Goal: Task Accomplishment & Management: Use online tool/utility

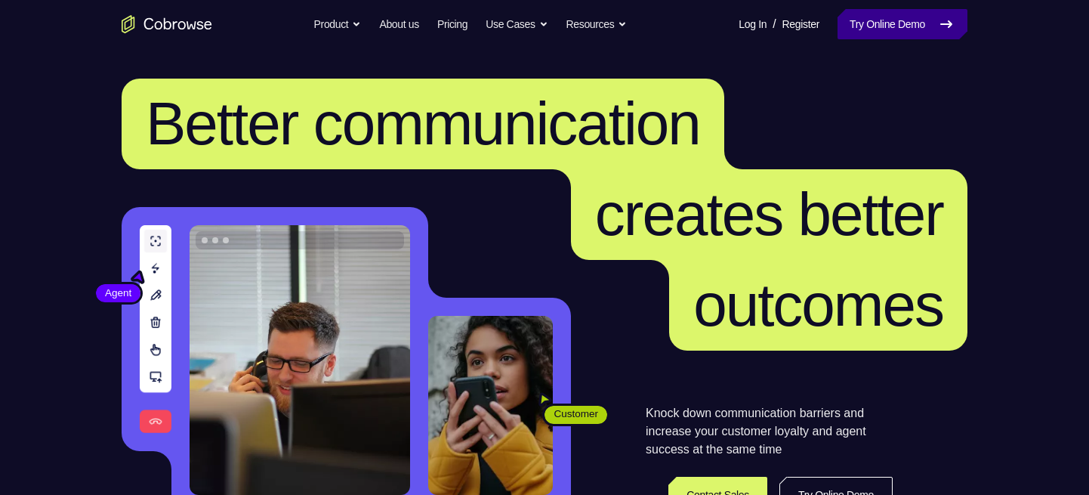
click at [884, 22] on link "Try Online Demo" at bounding box center [903, 24] width 130 height 30
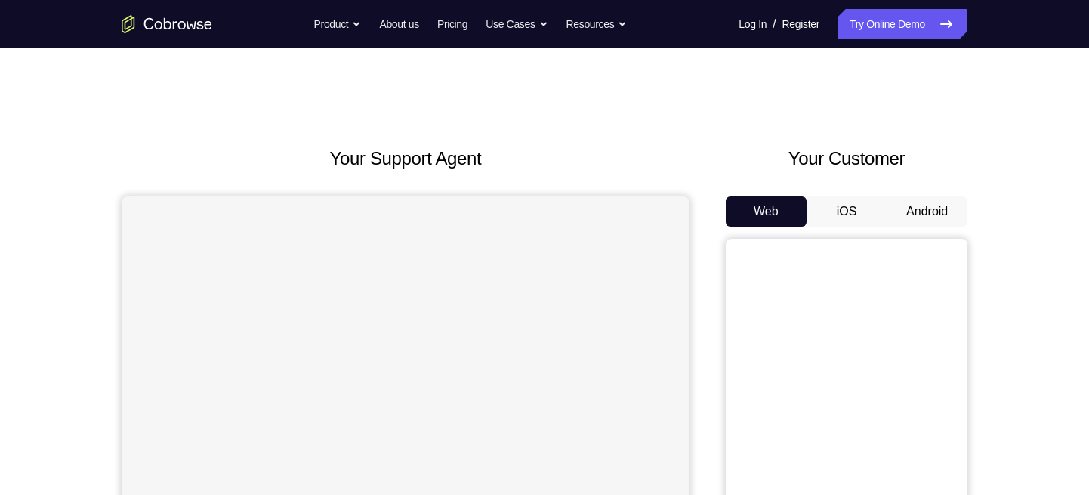
click at [850, 209] on button "iOS" at bounding box center [847, 211] width 81 height 30
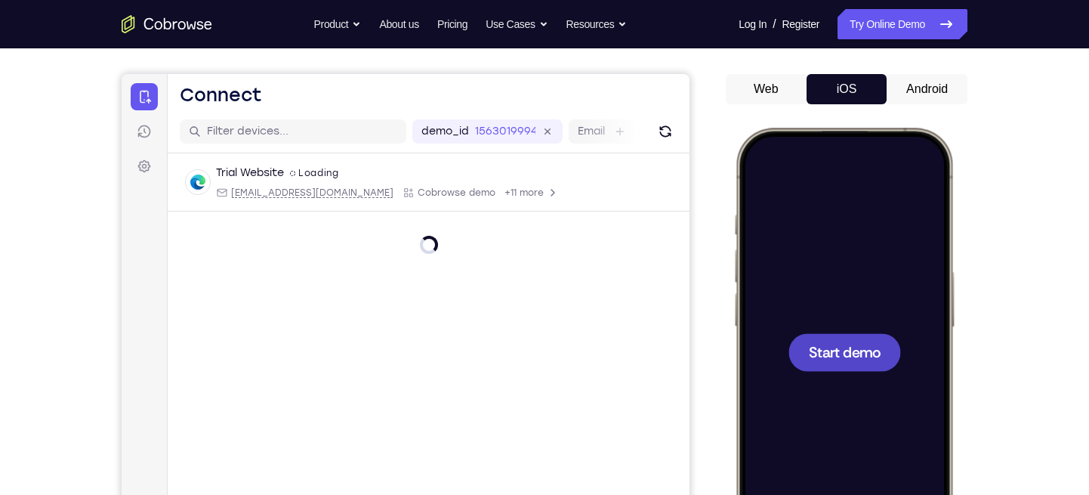
click at [835, 345] on span "Start demo" at bounding box center [845, 352] width 72 height 14
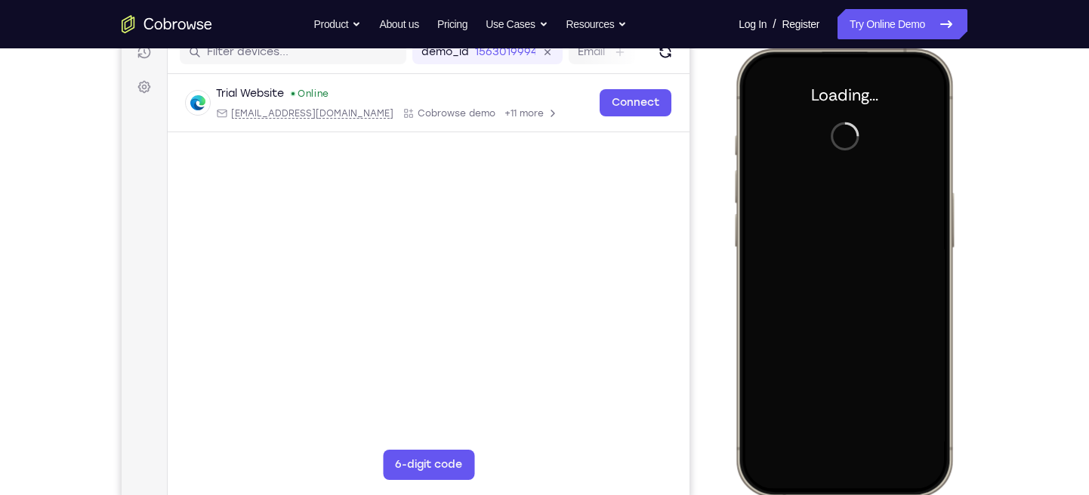
scroll to position [202, 0]
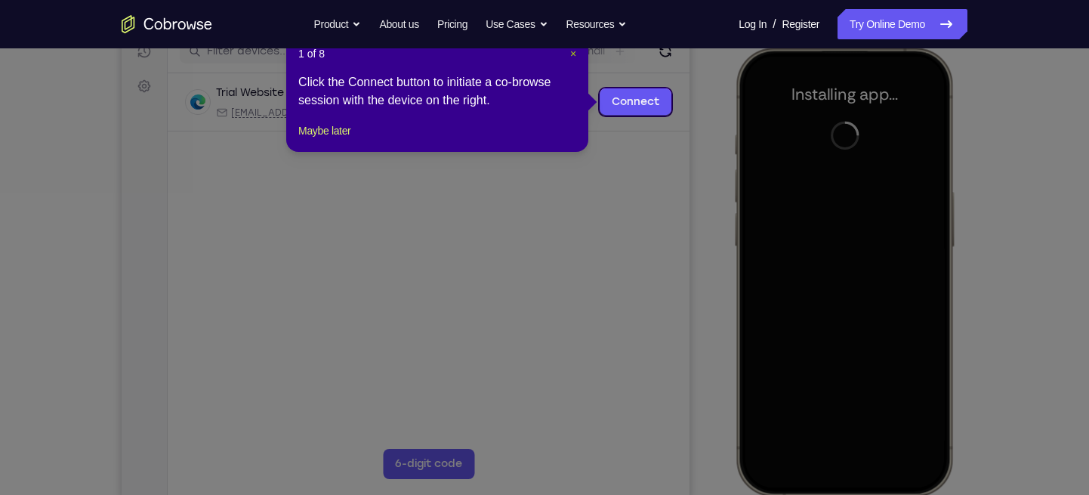
click at [570, 51] on span "×" at bounding box center [573, 54] width 6 height 12
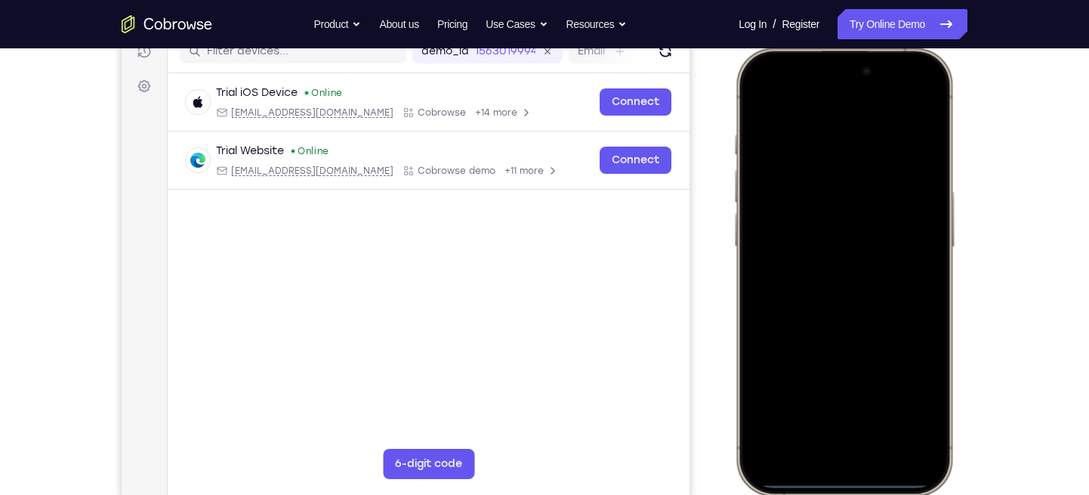
click at [822, 451] on div at bounding box center [844, 271] width 199 height 431
click at [799, 433] on div at bounding box center [844, 271] width 199 height 431
click at [845, 151] on div at bounding box center [844, 271] width 199 height 431
click at [765, 199] on div at bounding box center [844, 271] width 199 height 431
click at [828, 292] on div at bounding box center [844, 271] width 199 height 431
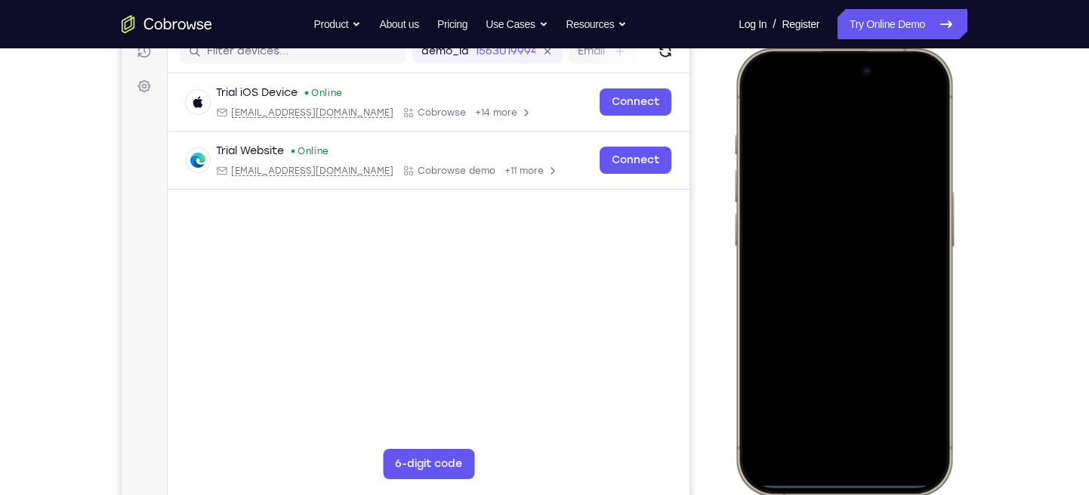
click at [824, 199] on div at bounding box center [844, 271] width 199 height 431
click at [815, 243] on div at bounding box center [844, 271] width 199 height 431
click at [818, 273] on div at bounding box center [844, 271] width 199 height 431
click at [873, 277] on div at bounding box center [844, 271] width 199 height 431
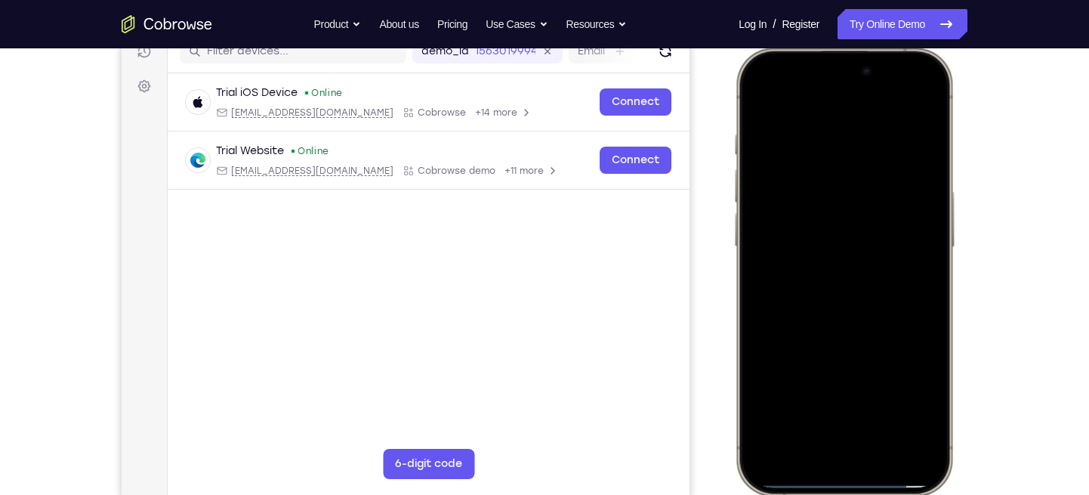
click at [839, 337] on div at bounding box center [844, 271] width 199 height 431
click at [932, 295] on div at bounding box center [844, 271] width 199 height 431
click at [931, 294] on div at bounding box center [844, 271] width 199 height 431
click at [934, 293] on div at bounding box center [844, 271] width 199 height 431
drag, startPoint x: 885, startPoint y: 288, endPoint x: 884, endPoint y: 205, distance: 83.1
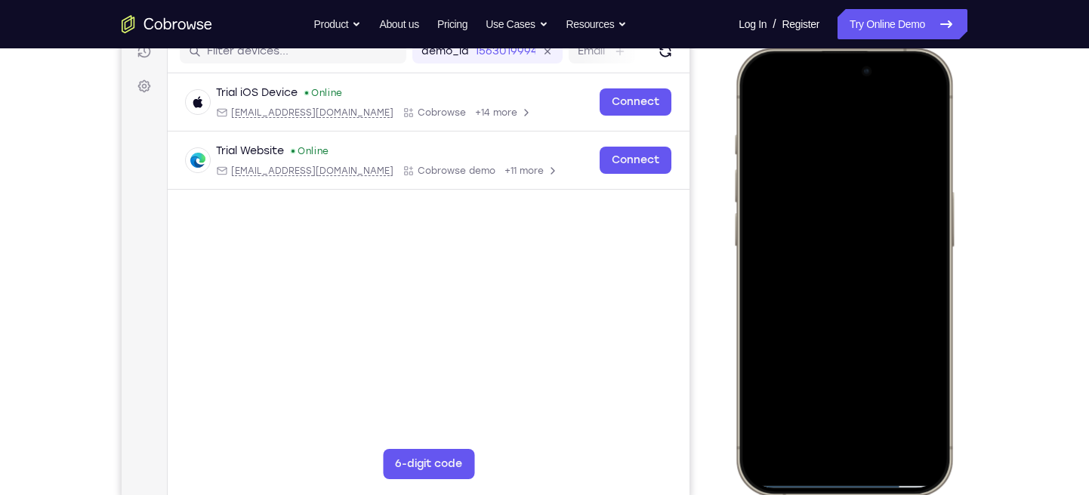
click at [884, 205] on div at bounding box center [844, 271] width 199 height 431
click at [858, 233] on div at bounding box center [844, 271] width 199 height 431
click at [779, 338] on div at bounding box center [844, 271] width 199 height 431
click at [826, 390] on div at bounding box center [844, 271] width 199 height 431
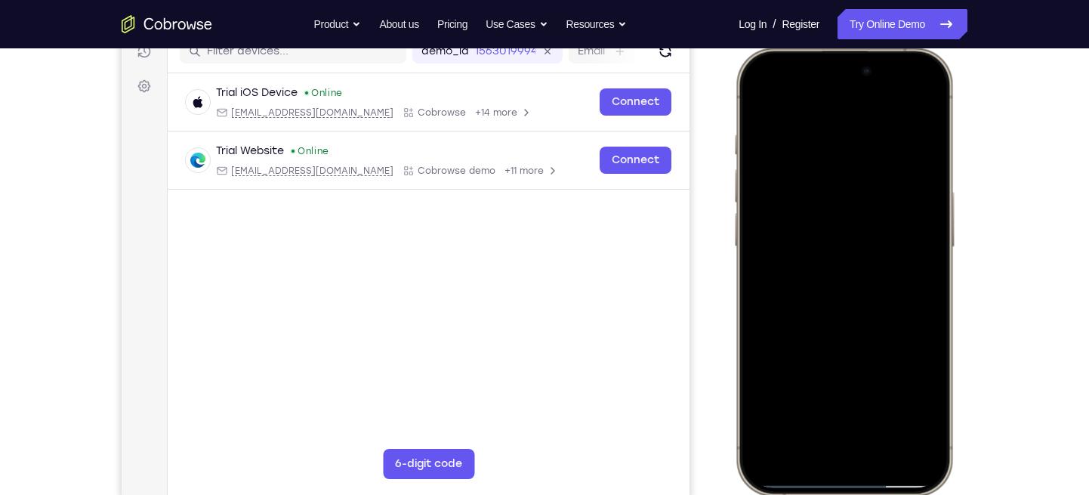
click at [922, 391] on div at bounding box center [844, 271] width 199 height 431
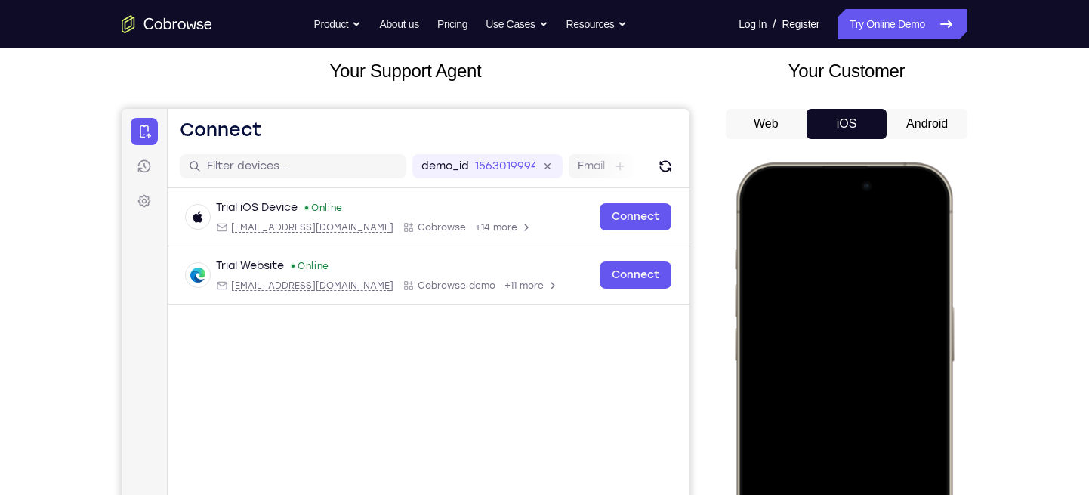
scroll to position [87, 0]
click at [757, 209] on div at bounding box center [844, 386] width 199 height 431
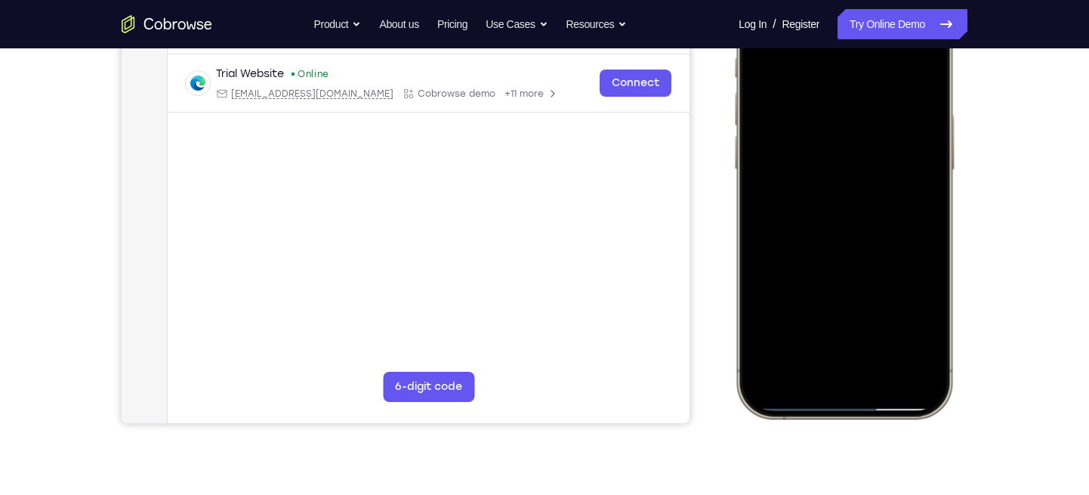
scroll to position [280, 0]
drag, startPoint x: 830, startPoint y: 236, endPoint x: 825, endPoint y: 104, distance: 132.3
click at [825, 104] on div at bounding box center [844, 193] width 199 height 431
drag, startPoint x: 840, startPoint y: 286, endPoint x: 833, endPoint y: 148, distance: 137.7
click at [833, 148] on div at bounding box center [844, 193] width 199 height 431
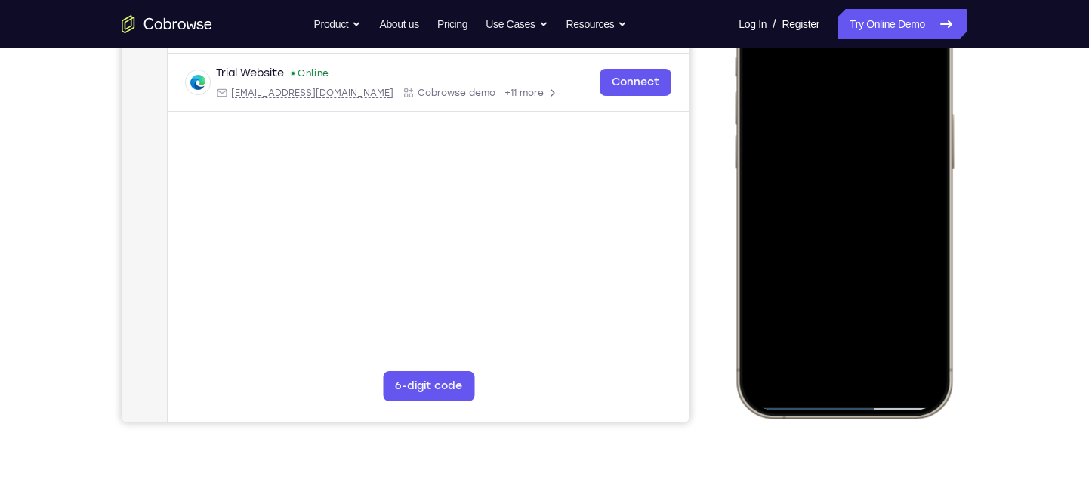
drag, startPoint x: 842, startPoint y: 307, endPoint x: 834, endPoint y: 150, distance: 157.3
click at [834, 150] on div at bounding box center [844, 193] width 199 height 431
click at [881, 368] on div at bounding box center [844, 193] width 199 height 431
click at [885, 368] on div at bounding box center [844, 193] width 199 height 431
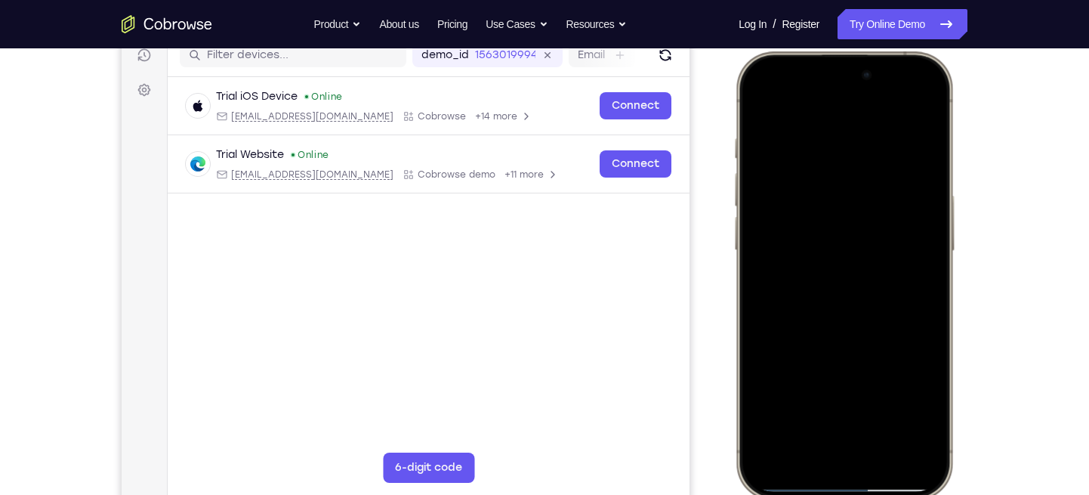
scroll to position [198, 0]
click at [759, 99] on div at bounding box center [844, 275] width 199 height 431
click at [926, 122] on div at bounding box center [844, 275] width 199 height 431
click at [919, 226] on div at bounding box center [844, 275] width 199 height 431
drag, startPoint x: 840, startPoint y: 242, endPoint x: 940, endPoint y: 235, distance: 100.0
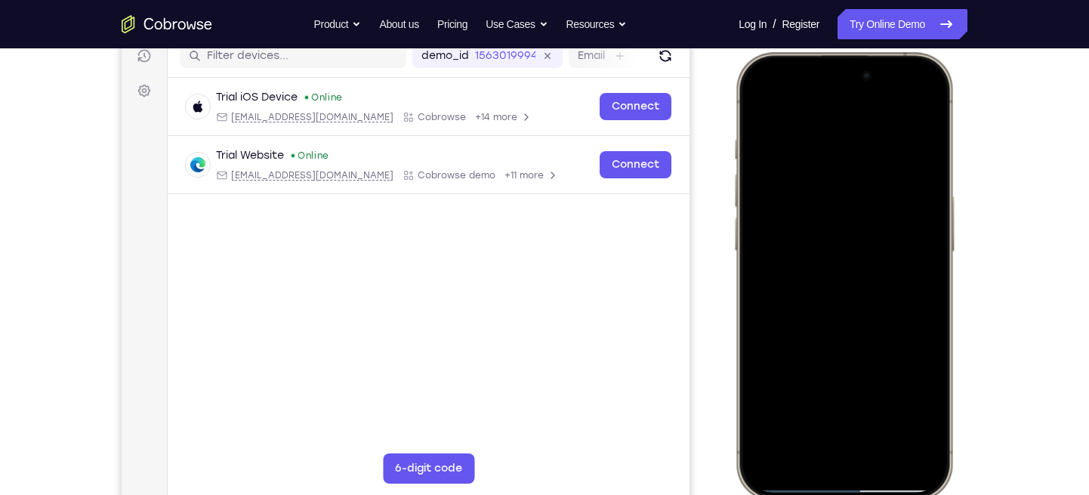
click at [940, 235] on div at bounding box center [844, 275] width 199 height 431
drag, startPoint x: 773, startPoint y: 262, endPoint x: 878, endPoint y: 250, distance: 105.7
click at [878, 250] on div at bounding box center [844, 275] width 199 height 431
click at [897, 405] on div at bounding box center [844, 275] width 199 height 431
drag, startPoint x: 891, startPoint y: 284, endPoint x: 789, endPoint y: 292, distance: 102.3
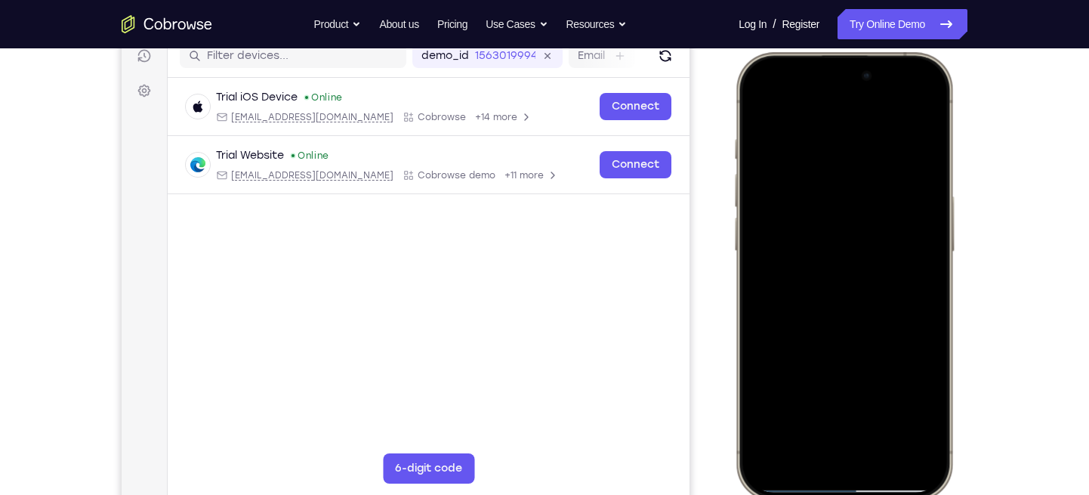
click at [789, 292] on div at bounding box center [844, 275] width 199 height 431
drag, startPoint x: 898, startPoint y: 246, endPoint x: 786, endPoint y: 231, distance: 112.7
click at [786, 231] on div at bounding box center [844, 275] width 199 height 431
drag, startPoint x: 891, startPoint y: 231, endPoint x: 779, endPoint y: 194, distance: 118.5
click at [779, 194] on div at bounding box center [844, 275] width 199 height 431
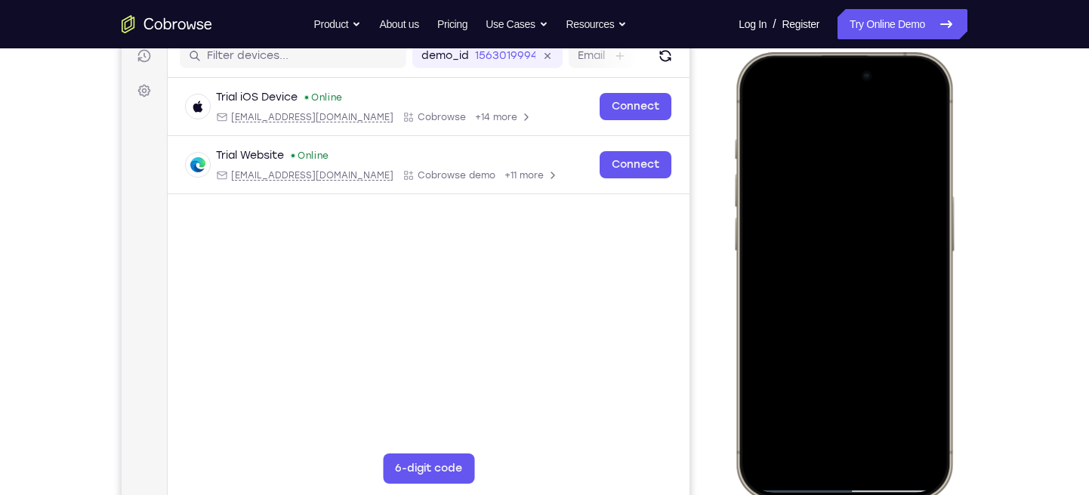
drag, startPoint x: 893, startPoint y: 207, endPoint x: 772, endPoint y: 209, distance: 120.9
click at [772, 209] on div at bounding box center [844, 275] width 199 height 431
click at [892, 403] on div at bounding box center [844, 275] width 199 height 431
drag, startPoint x: 904, startPoint y: 235, endPoint x: 777, endPoint y: 261, distance: 130.2
click at [777, 261] on div at bounding box center [844, 275] width 199 height 431
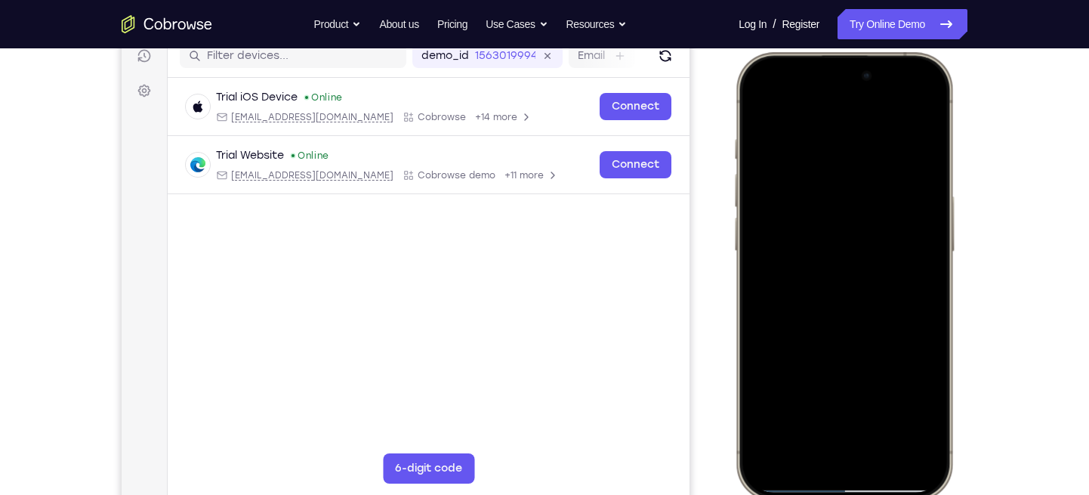
drag, startPoint x: 901, startPoint y: 236, endPoint x: 730, endPoint y: 255, distance: 171.8
click at [734, 255] on html "Online web based iOS Simulators and Android Emulators. Run iPhone, iPad, Mobile…" at bounding box center [847, 278] width 227 height 453
drag, startPoint x: 906, startPoint y: 229, endPoint x: 691, endPoint y: 218, distance: 215.6
click at [734, 218] on html "Online web based iOS Simulators and Android Emulators. Run iPhone, iPad, Mobile…" at bounding box center [847, 278] width 227 height 453
click at [904, 224] on div at bounding box center [844, 275] width 199 height 431
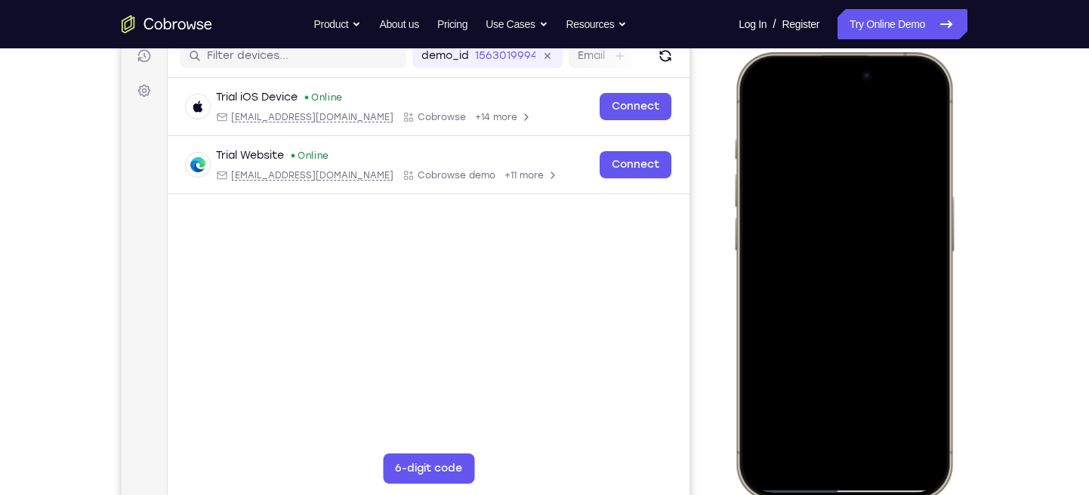
click at [904, 224] on div at bounding box center [844, 275] width 199 height 431
drag, startPoint x: 907, startPoint y: 235, endPoint x: 765, endPoint y: 235, distance: 142.8
click at [765, 235] on div at bounding box center [844, 275] width 199 height 431
click at [896, 403] on div at bounding box center [844, 275] width 199 height 431
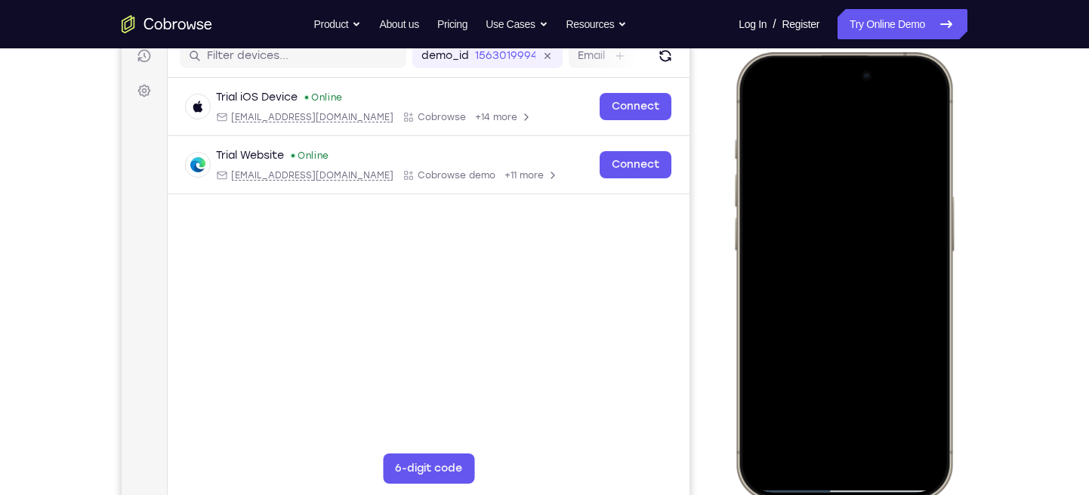
drag, startPoint x: 926, startPoint y: 248, endPoint x: 755, endPoint y: 270, distance: 172.9
click at [755, 270] on div at bounding box center [844, 275] width 199 height 431
drag, startPoint x: 917, startPoint y: 251, endPoint x: 805, endPoint y: 251, distance: 112.6
click at [805, 251] on div at bounding box center [844, 275] width 199 height 431
drag, startPoint x: 908, startPoint y: 227, endPoint x: 731, endPoint y: 211, distance: 177.6
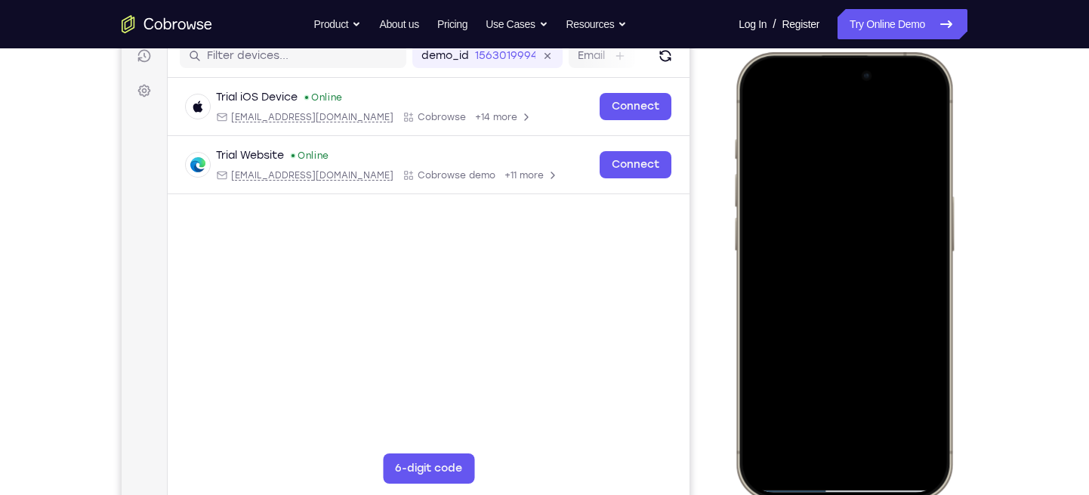
click at [734, 211] on html "Online web based iOS Simulators and Android Emulators. Run iPhone, iPad, Mobile…" at bounding box center [847, 278] width 227 height 453
drag, startPoint x: 908, startPoint y: 199, endPoint x: 743, endPoint y: 221, distance: 166.9
click at [743, 221] on div at bounding box center [845, 276] width 222 height 449
drag, startPoint x: 908, startPoint y: 210, endPoint x: 759, endPoint y: 224, distance: 149.5
click at [759, 224] on div at bounding box center [844, 275] width 199 height 431
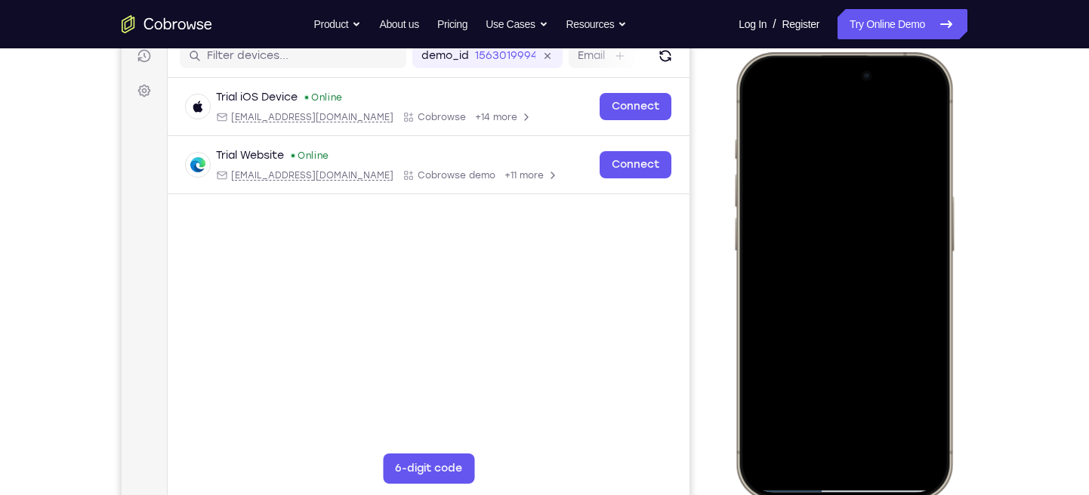
drag, startPoint x: 898, startPoint y: 200, endPoint x: 806, endPoint y: 198, distance: 92.2
click at [806, 198] on div at bounding box center [844, 275] width 199 height 431
drag, startPoint x: 912, startPoint y: 209, endPoint x: 796, endPoint y: 220, distance: 116.9
click at [796, 220] on div at bounding box center [844, 275] width 199 height 431
click at [917, 245] on div at bounding box center [844, 275] width 199 height 431
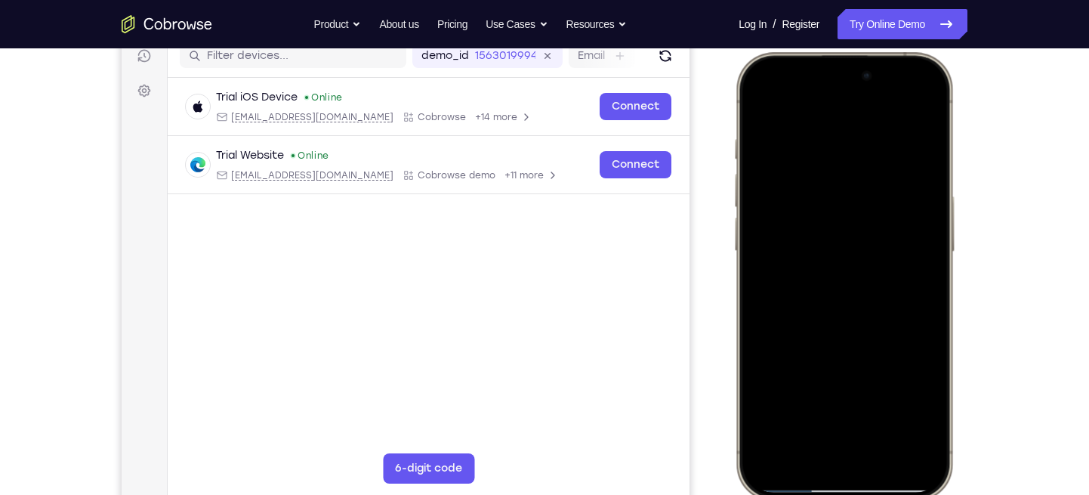
click at [917, 245] on div at bounding box center [844, 275] width 199 height 431
drag, startPoint x: 917, startPoint y: 245, endPoint x: 858, endPoint y: 246, distance: 58.9
click at [858, 246] on div at bounding box center [844, 275] width 199 height 431
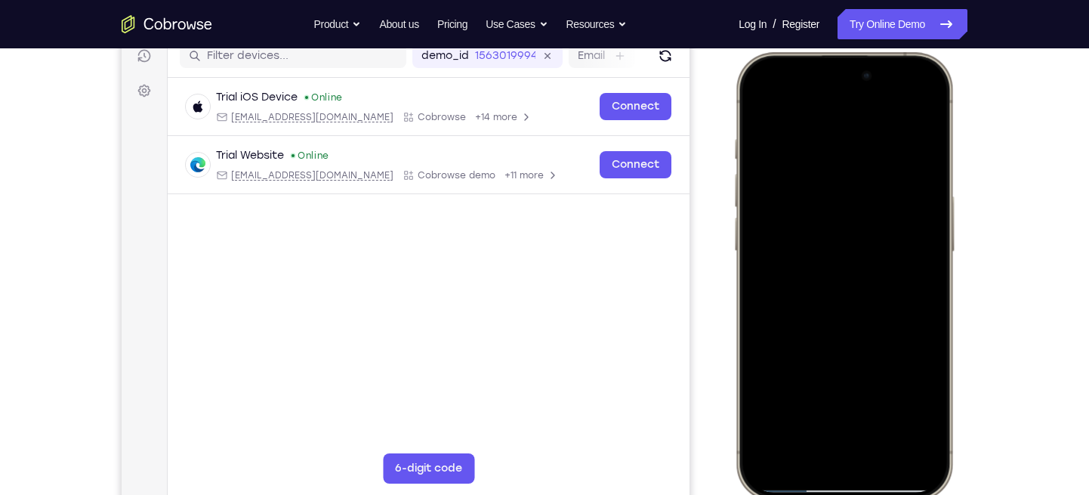
click at [907, 224] on div at bounding box center [844, 275] width 199 height 431
drag, startPoint x: 907, startPoint y: 224, endPoint x: 811, endPoint y: 234, distance: 96.4
click at [811, 234] on div at bounding box center [844, 275] width 199 height 431
click at [914, 404] on div at bounding box center [844, 275] width 199 height 431
click at [915, 252] on div at bounding box center [844, 275] width 199 height 431
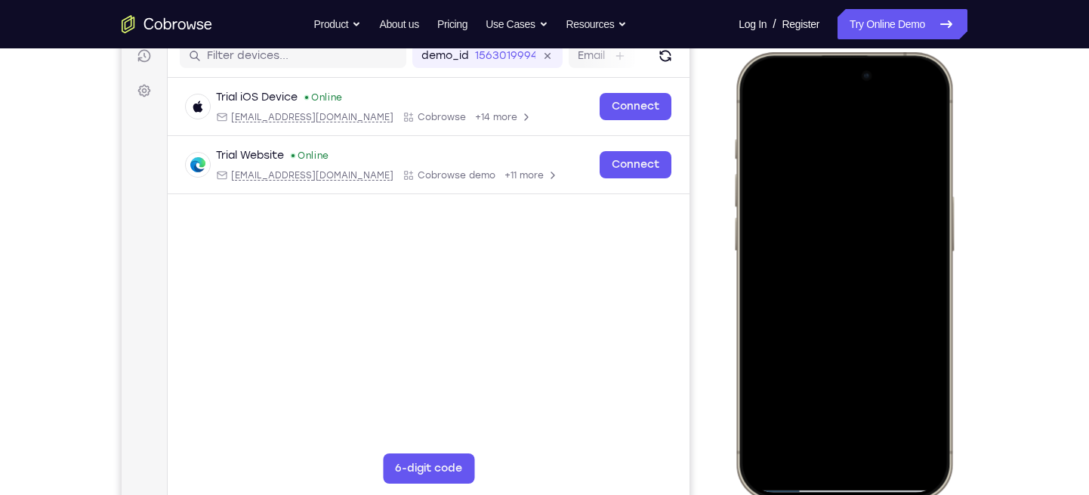
drag, startPoint x: 915, startPoint y: 252, endPoint x: 805, endPoint y: 244, distance: 110.6
click at [805, 244] on div at bounding box center [844, 275] width 199 height 431
drag, startPoint x: 898, startPoint y: 236, endPoint x: 761, endPoint y: 229, distance: 136.9
click at [761, 229] on div at bounding box center [844, 275] width 199 height 431
drag, startPoint x: 924, startPoint y: 178, endPoint x: 802, endPoint y: 178, distance: 122.4
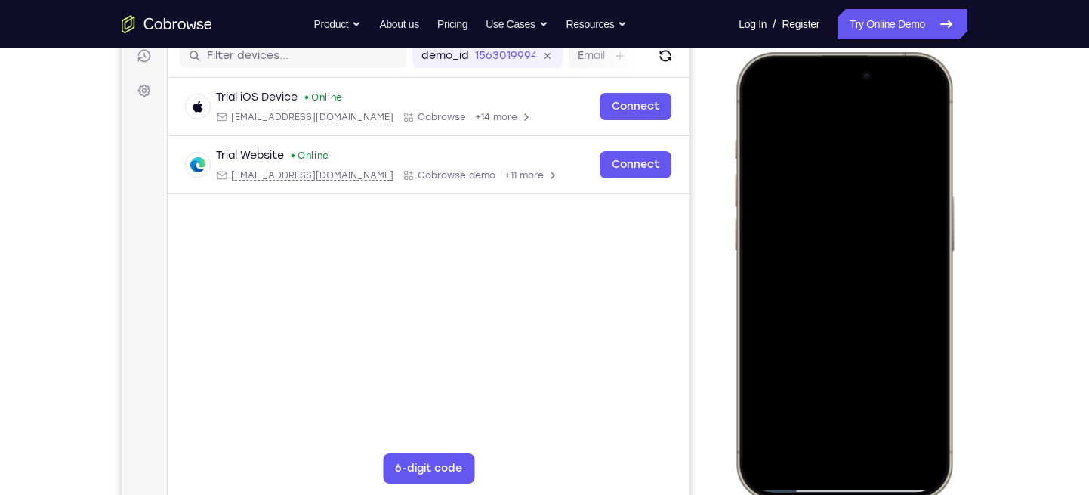
click at [802, 178] on div at bounding box center [844, 275] width 199 height 431
drag, startPoint x: 912, startPoint y: 197, endPoint x: 777, endPoint y: 215, distance: 135.7
click at [777, 215] on div at bounding box center [844, 275] width 199 height 431
drag, startPoint x: 919, startPoint y: 197, endPoint x: 803, endPoint y: 203, distance: 115.7
click at [803, 203] on div at bounding box center [844, 275] width 199 height 431
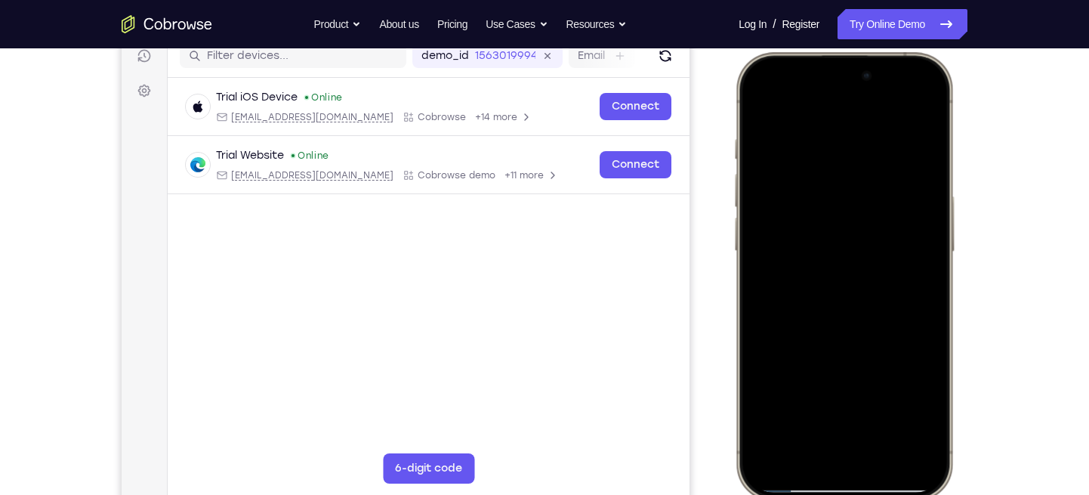
click at [912, 107] on div at bounding box center [844, 275] width 199 height 431
click at [882, 409] on div at bounding box center [844, 275] width 199 height 431
click at [762, 97] on div at bounding box center [844, 275] width 199 height 431
drag, startPoint x: 896, startPoint y: 139, endPoint x: 734, endPoint y: 120, distance: 163.5
click at [734, 120] on div at bounding box center [845, 276] width 222 height 449
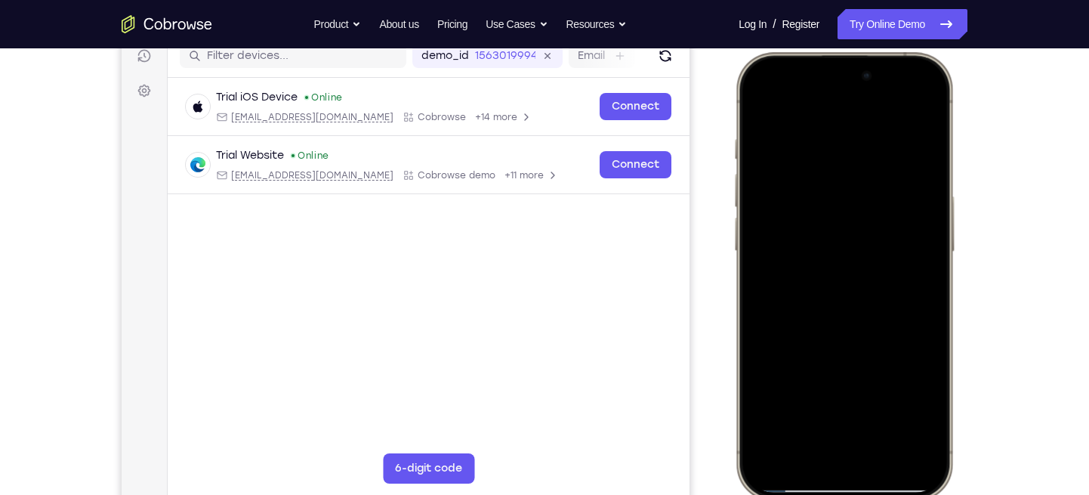
drag, startPoint x: 829, startPoint y: 333, endPoint x: 830, endPoint y: 131, distance: 201.7
click at [830, 131] on div at bounding box center [844, 275] width 199 height 431
drag, startPoint x: 838, startPoint y: 295, endPoint x: 842, endPoint y: 36, distance: 259.9
click at [842, 52] on html "Online web based iOS Simulators and Android Emulators. Run iPhone, iPad, Mobile…" at bounding box center [847, 278] width 227 height 453
drag, startPoint x: 821, startPoint y: 304, endPoint x: 820, endPoint y: 77, distance: 227.4
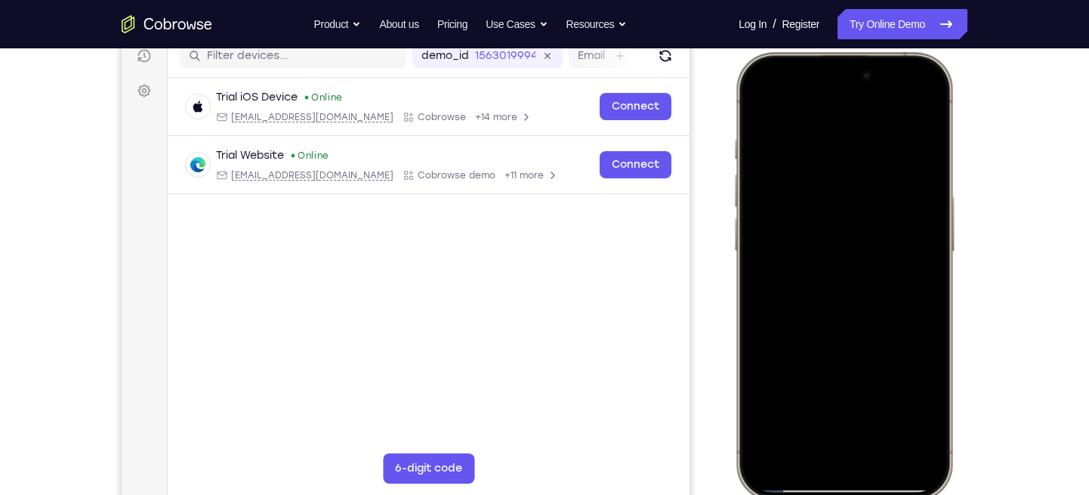
click at [820, 77] on div at bounding box center [844, 275] width 199 height 431
drag, startPoint x: 838, startPoint y: 268, endPoint x: 799, endPoint y: 44, distance: 227.7
click at [799, 52] on html "Online web based iOS Simulators and Android Emulators. Run iPhone, iPad, Mobile…" at bounding box center [847, 278] width 227 height 453
drag, startPoint x: 825, startPoint y: 198, endPoint x: 811, endPoint y: 293, distance: 96.3
click at [811, 293] on div at bounding box center [844, 275] width 199 height 431
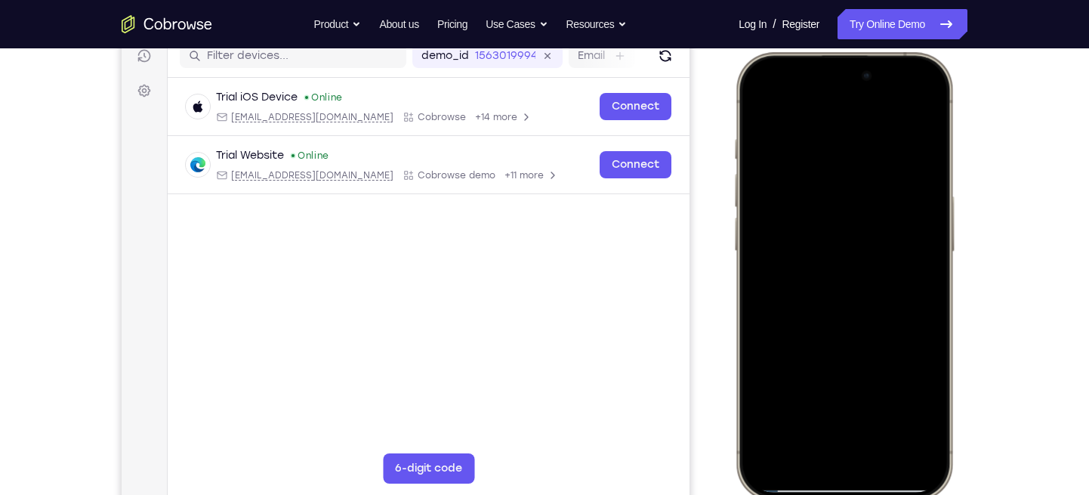
click at [932, 286] on div at bounding box center [844, 275] width 199 height 431
drag, startPoint x: 844, startPoint y: 297, endPoint x: 814, endPoint y: 114, distance: 185.2
click at [814, 114] on div at bounding box center [844, 275] width 199 height 431
drag, startPoint x: 833, startPoint y: 214, endPoint x: 823, endPoint y: 106, distance: 108.4
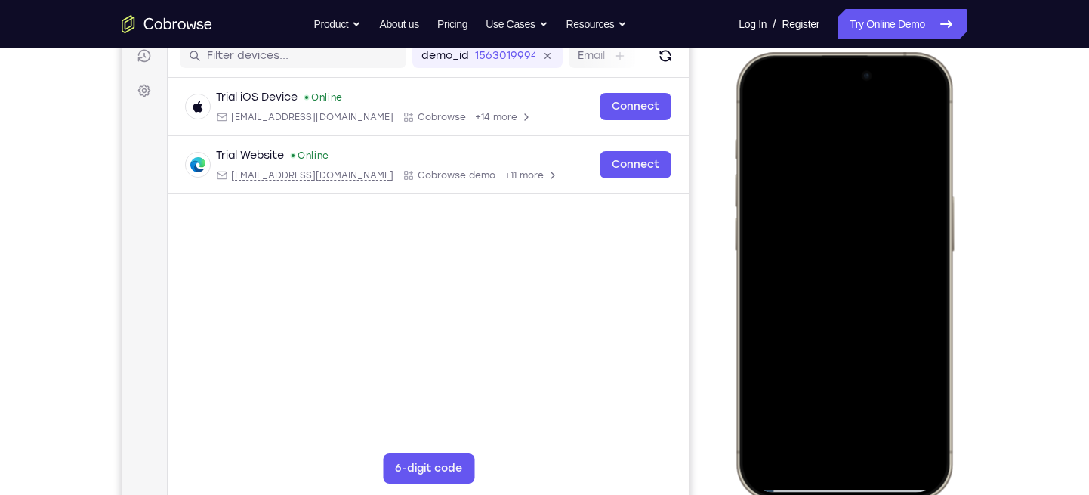
click at [823, 106] on div at bounding box center [844, 275] width 199 height 431
drag, startPoint x: 842, startPoint y: 281, endPoint x: 855, endPoint y: 178, distance: 104.4
click at [855, 178] on div at bounding box center [844, 275] width 199 height 431
drag, startPoint x: 837, startPoint y: 275, endPoint x: 835, endPoint y: 143, distance: 132.2
click at [835, 143] on div at bounding box center [844, 275] width 199 height 431
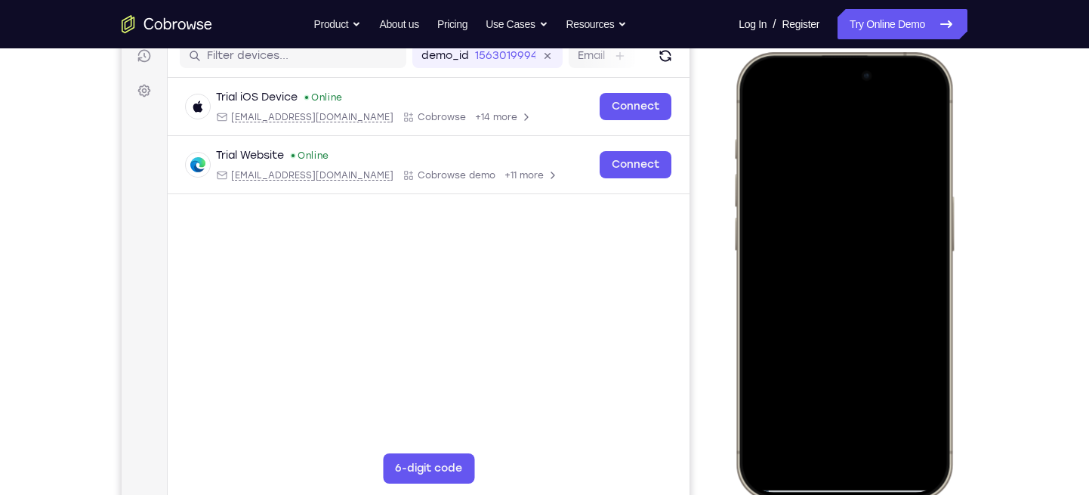
drag, startPoint x: 827, startPoint y: 253, endPoint x: 827, endPoint y: 140, distance: 113.3
click at [827, 140] on div at bounding box center [844, 275] width 199 height 431
drag, startPoint x: 829, startPoint y: 321, endPoint x: 833, endPoint y: 229, distance: 92.3
click at [833, 229] on div at bounding box center [844, 275] width 199 height 431
drag, startPoint x: 855, startPoint y: 211, endPoint x: 825, endPoint y: 370, distance: 162.2
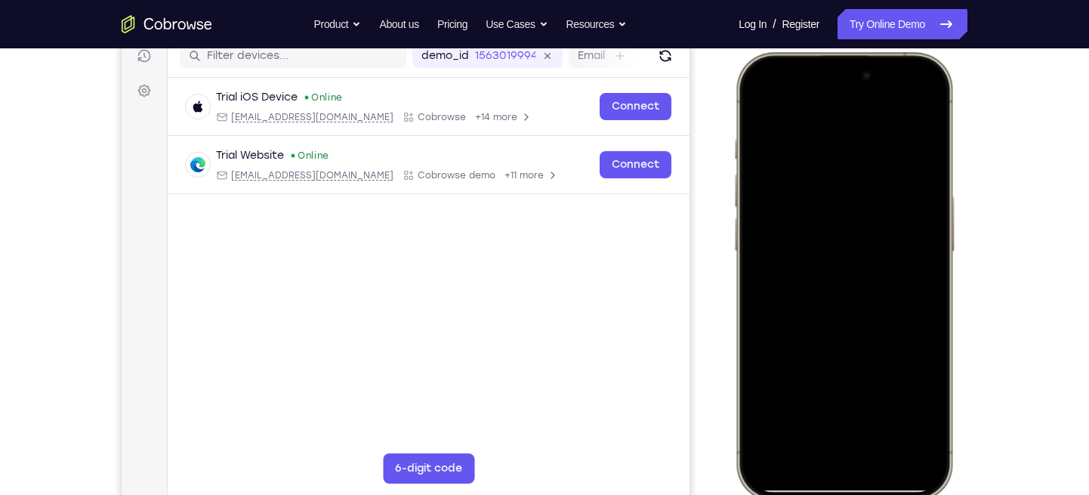
click at [825, 370] on div at bounding box center [844, 275] width 199 height 431
drag, startPoint x: 867, startPoint y: 200, endPoint x: 845, endPoint y: 97, distance: 105.8
click at [845, 97] on div at bounding box center [844, 275] width 199 height 431
drag, startPoint x: 845, startPoint y: 292, endPoint x: 833, endPoint y: 128, distance: 164.4
click at [833, 128] on div at bounding box center [844, 275] width 199 height 431
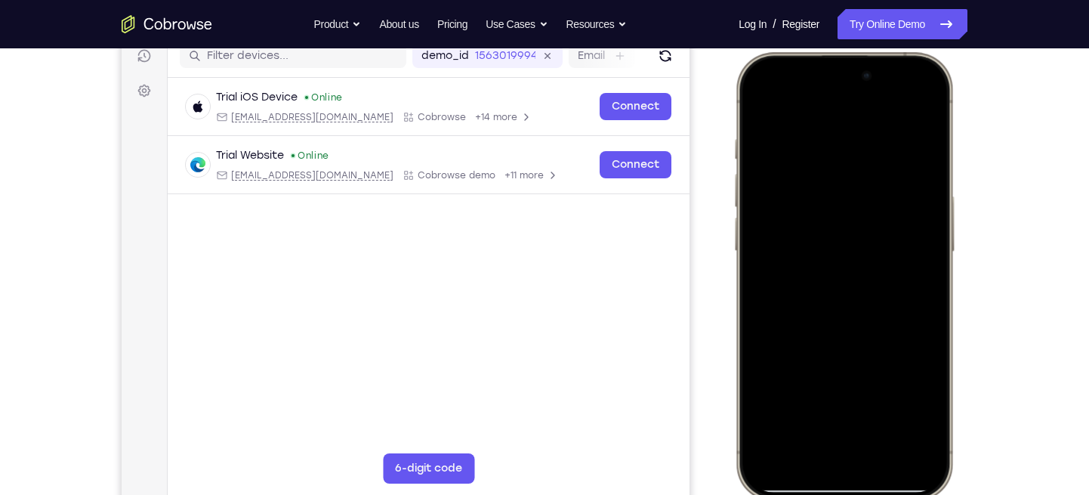
drag, startPoint x: 844, startPoint y: 167, endPoint x: 814, endPoint y: 337, distance: 172.6
click at [814, 337] on div at bounding box center [844, 275] width 199 height 431
drag, startPoint x: 866, startPoint y: 172, endPoint x: 853, endPoint y: 46, distance: 126.8
click at [853, 52] on html "Online web based iOS Simulators and Android Emulators. Run iPhone, iPad, Mobile…" at bounding box center [847, 278] width 227 height 453
drag, startPoint x: 821, startPoint y: 283, endPoint x: 820, endPoint y: 184, distance: 99.0
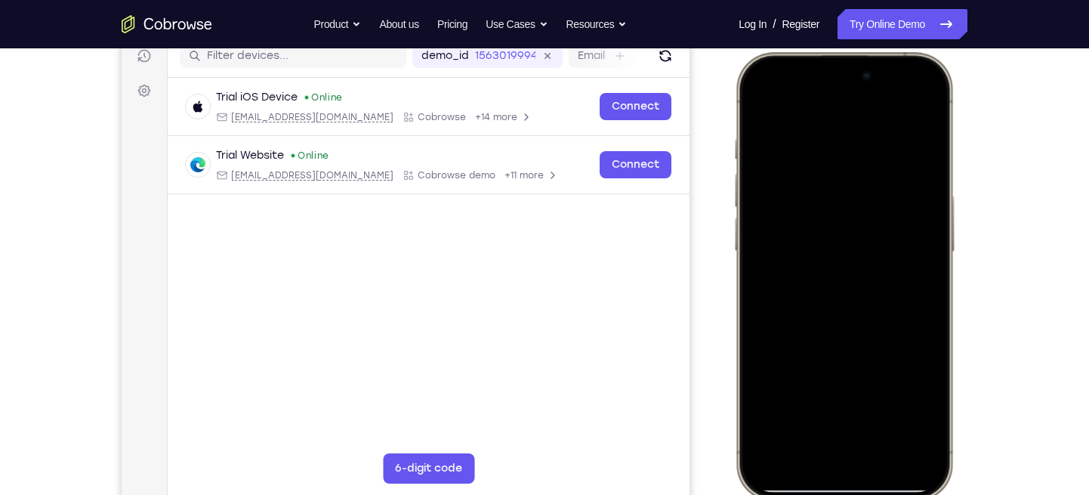
click at [820, 184] on div at bounding box center [844, 275] width 199 height 431
drag, startPoint x: 814, startPoint y: 239, endPoint x: 830, endPoint y: 137, distance: 103.2
click at [830, 137] on div at bounding box center [844, 275] width 199 height 431
drag, startPoint x: 817, startPoint y: 360, endPoint x: 809, endPoint y: 205, distance: 155.1
click at [809, 205] on div at bounding box center [844, 275] width 199 height 431
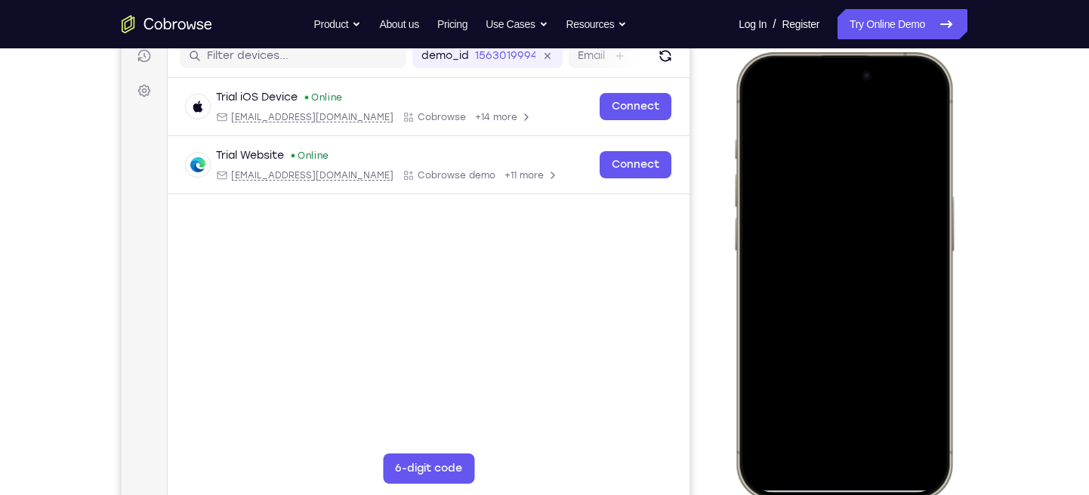
drag, startPoint x: 834, startPoint y: 251, endPoint x: 829, endPoint y: 140, distance: 111.2
click at [829, 140] on div at bounding box center [844, 275] width 199 height 431
click at [932, 221] on div at bounding box center [844, 275] width 199 height 431
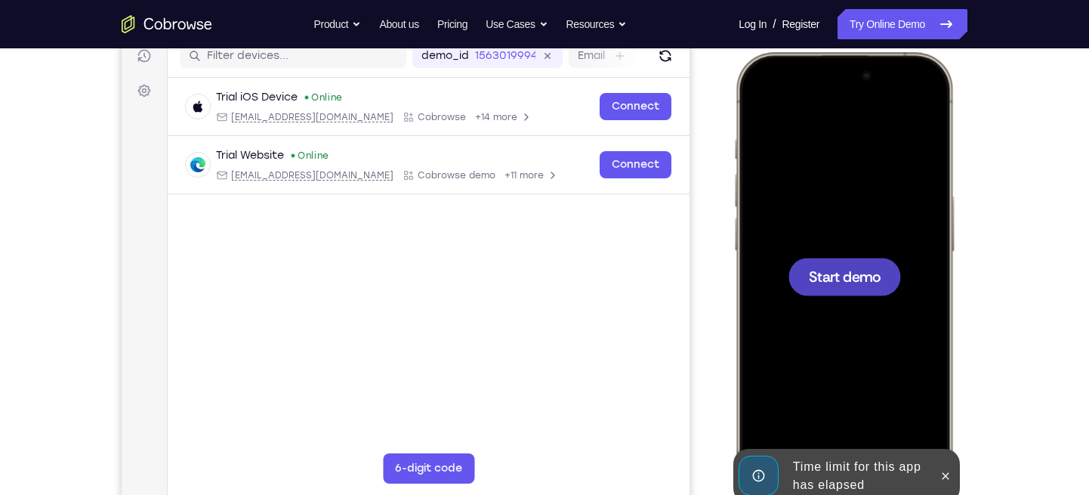
scroll to position [0, 0]
